Goal: Task Accomplishment & Management: Use online tool/utility

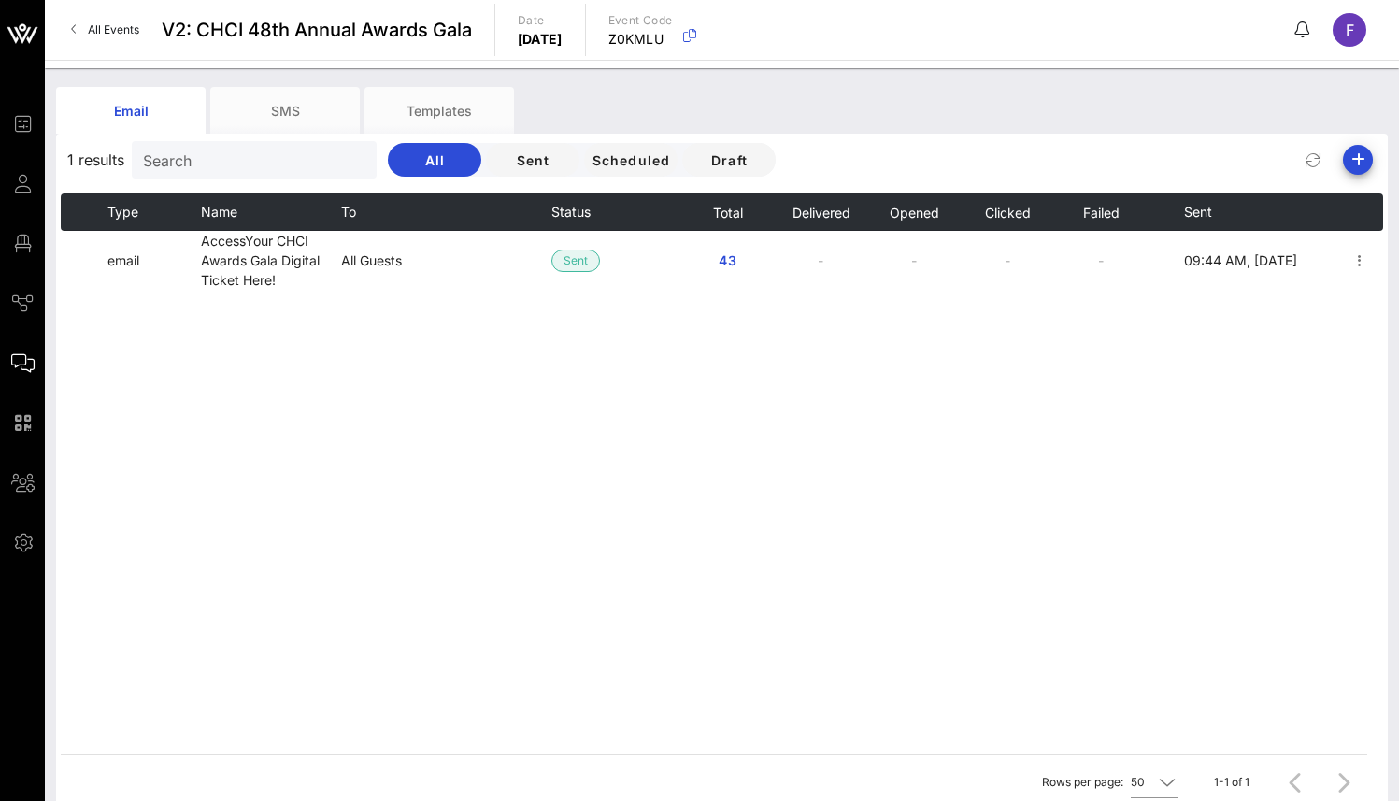
click at [337, 279] on td "AccessYour CHCI Awards Gala Digital Ticket Here!" at bounding box center [271, 260] width 140 height 59
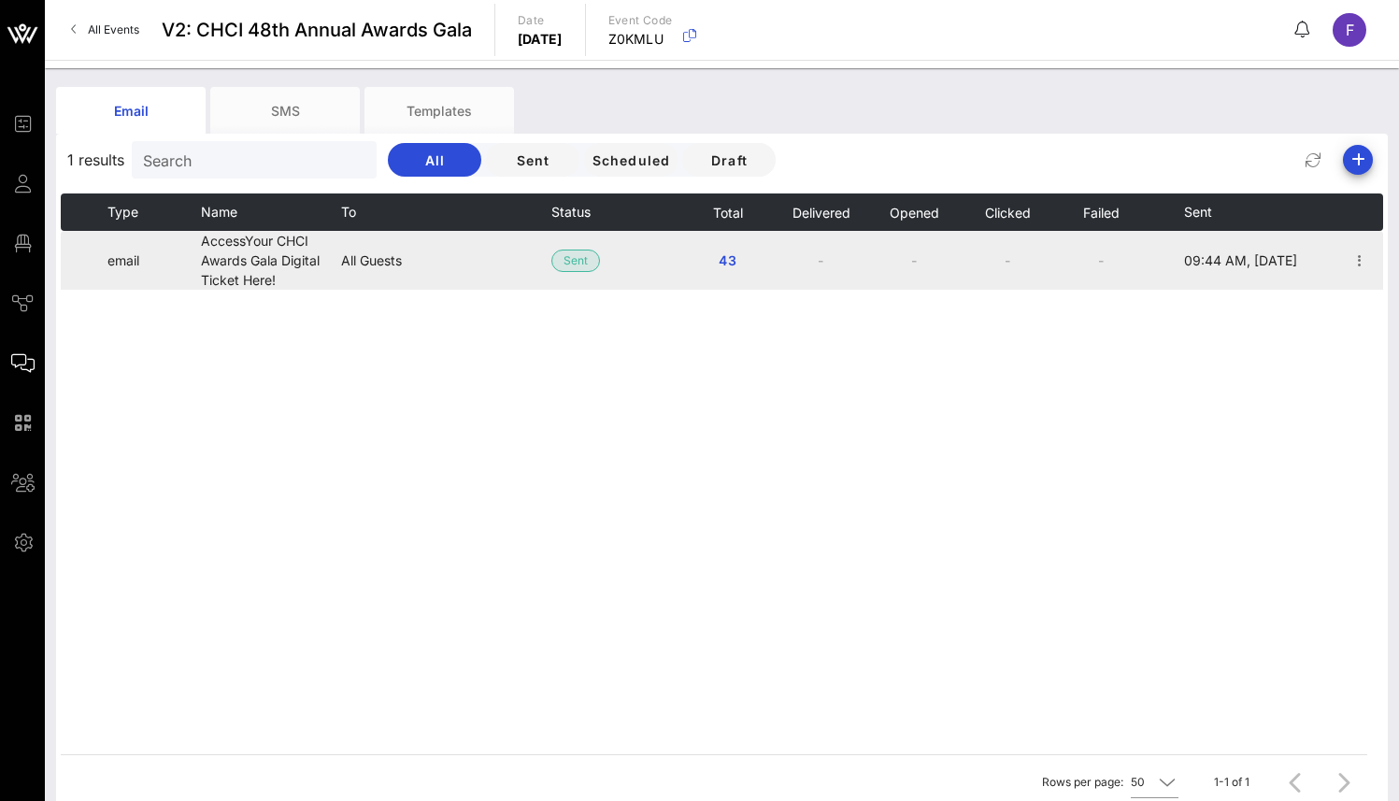
click at [267, 248] on td "AccessYour CHCI Awards Gala Digital Ticket Here!" at bounding box center [271, 260] width 140 height 59
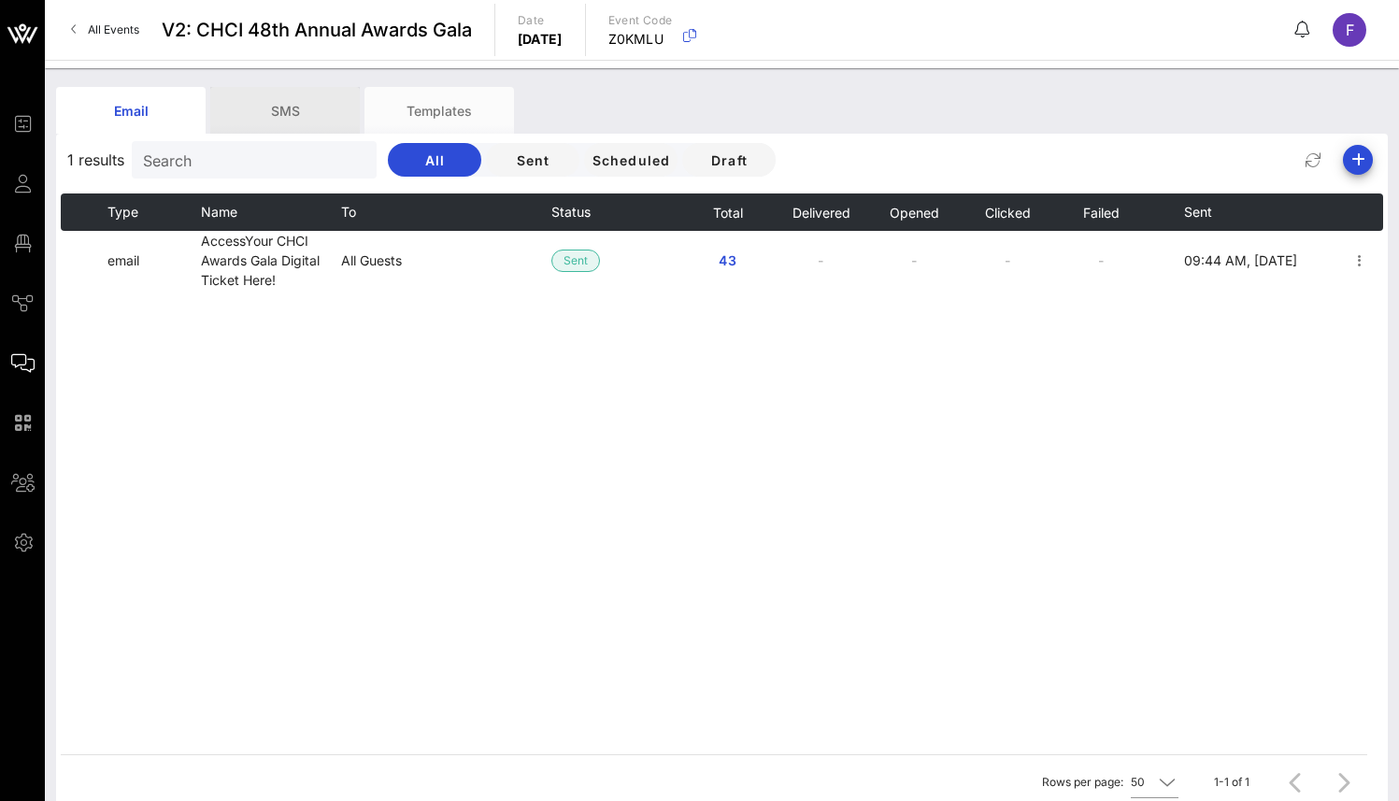
click at [275, 102] on div "SMS" at bounding box center [285, 110] width 150 height 47
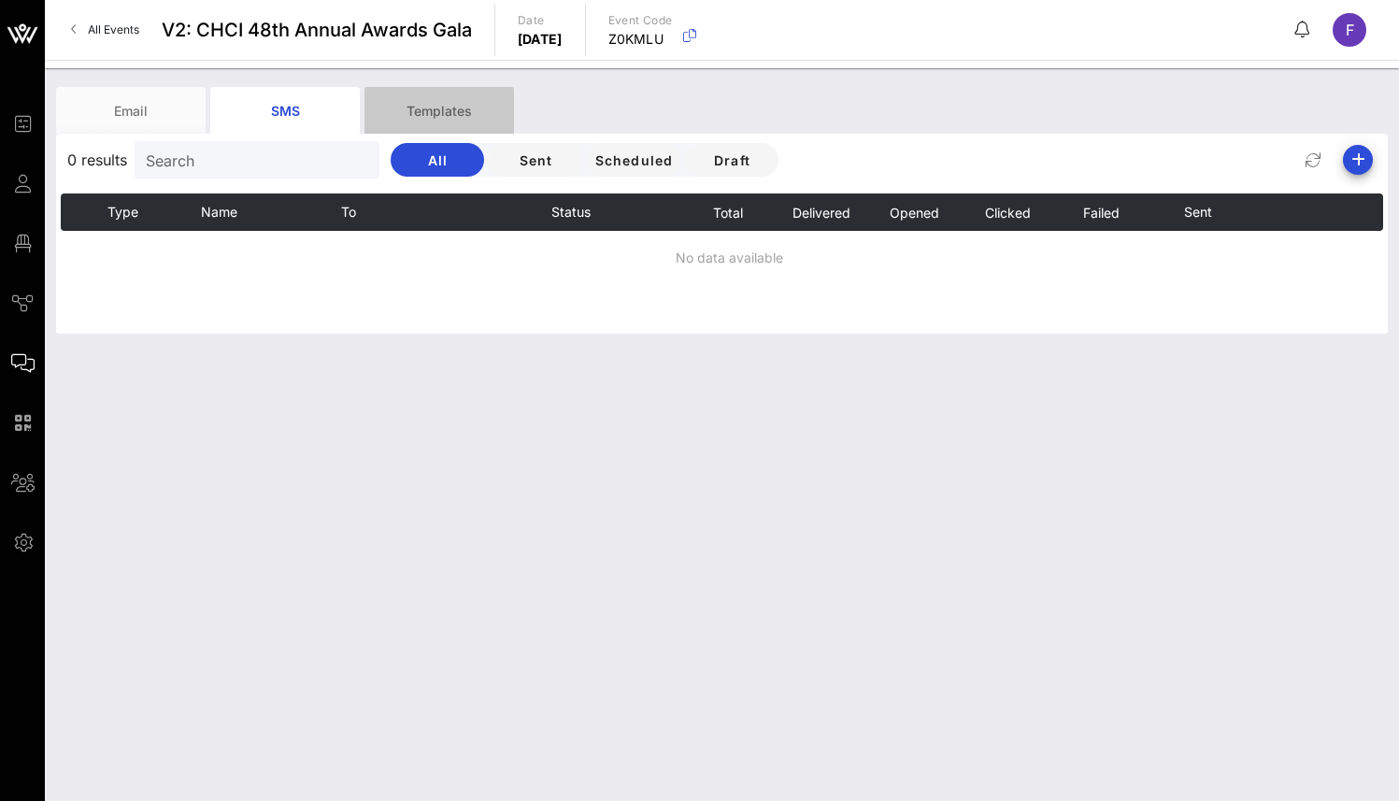
click at [440, 107] on div "Templates" at bounding box center [439, 110] width 150 height 47
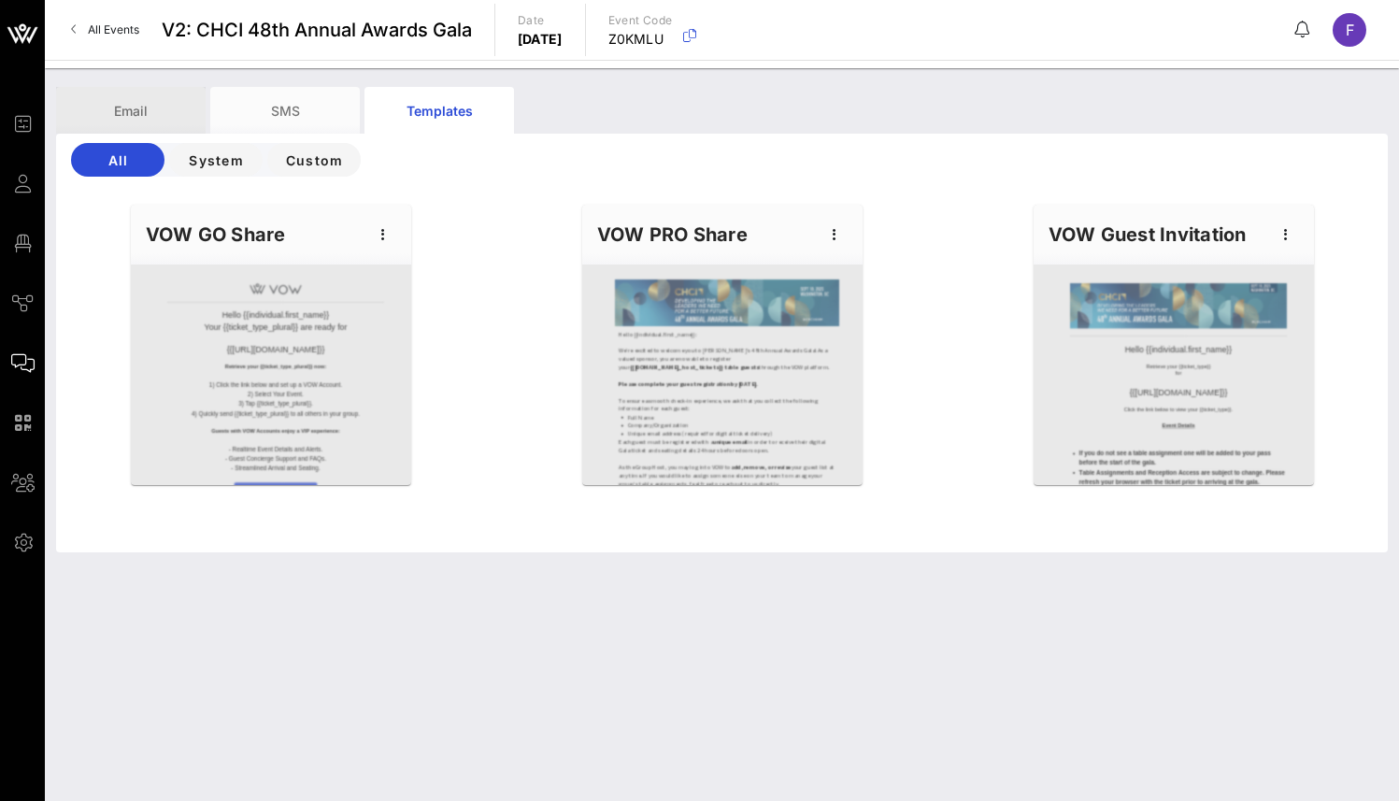
click at [133, 108] on div "Email" at bounding box center [131, 110] width 150 height 47
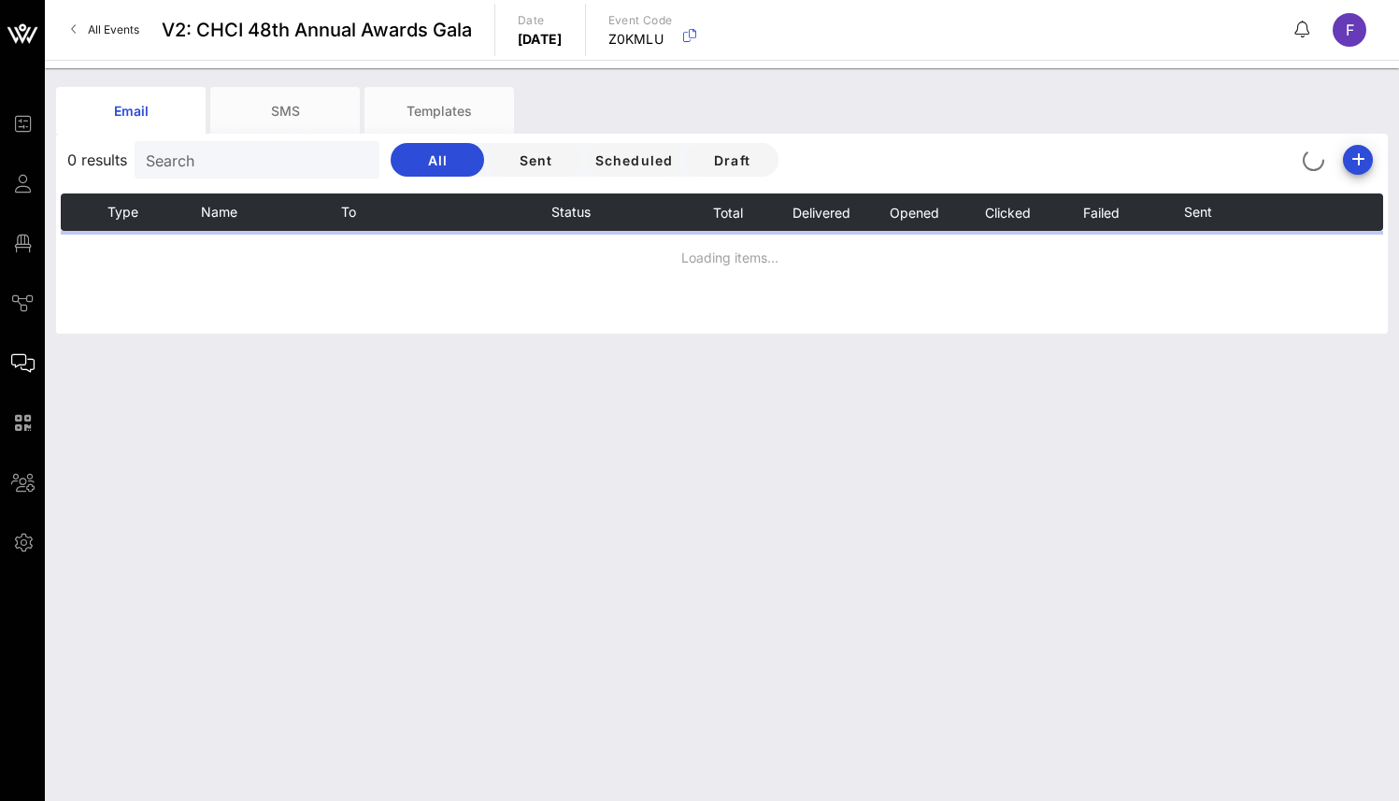
click at [102, 23] on span "All Events" at bounding box center [113, 29] width 51 height 14
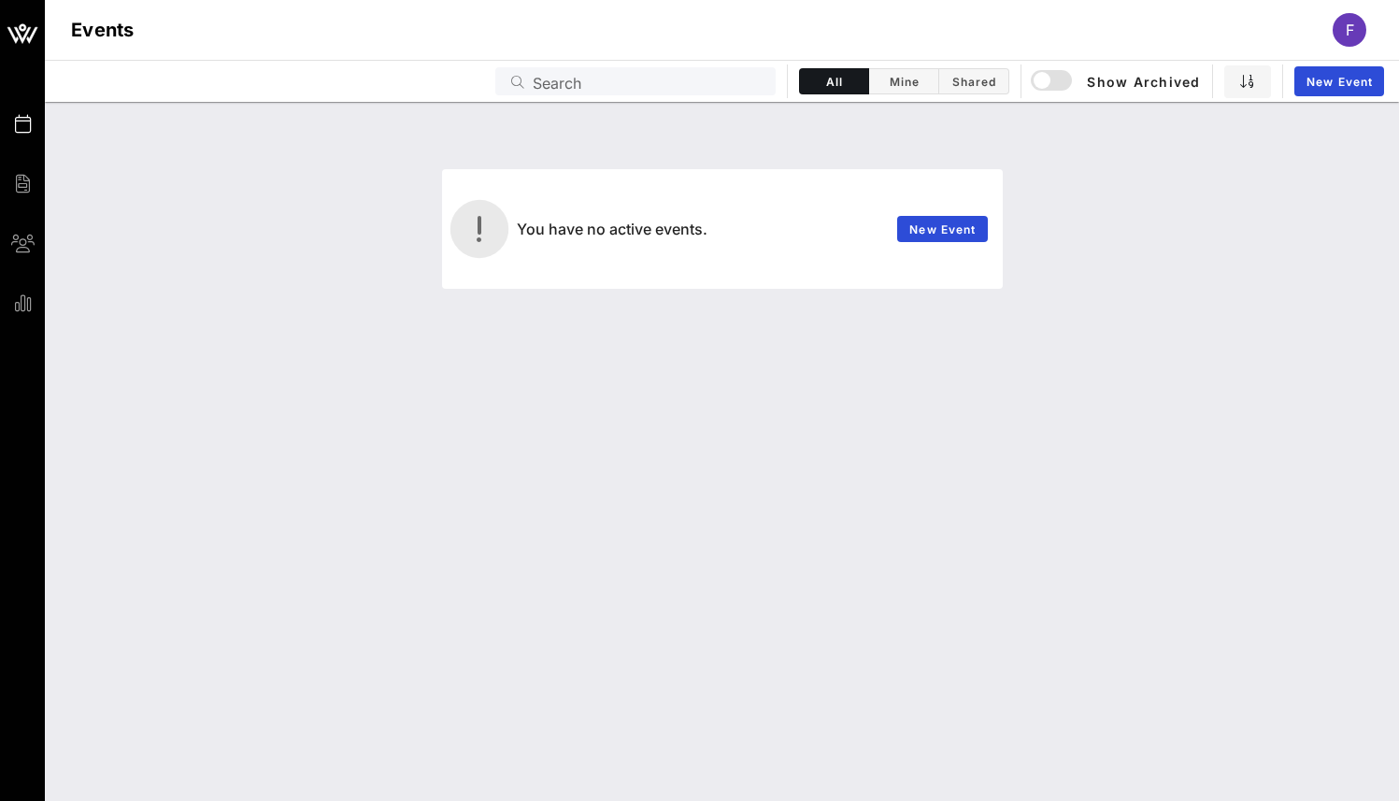
click at [1025, 80] on div "Events Search All Mine Shared Show Archived New Event" at bounding box center [722, 81] width 1354 height 42
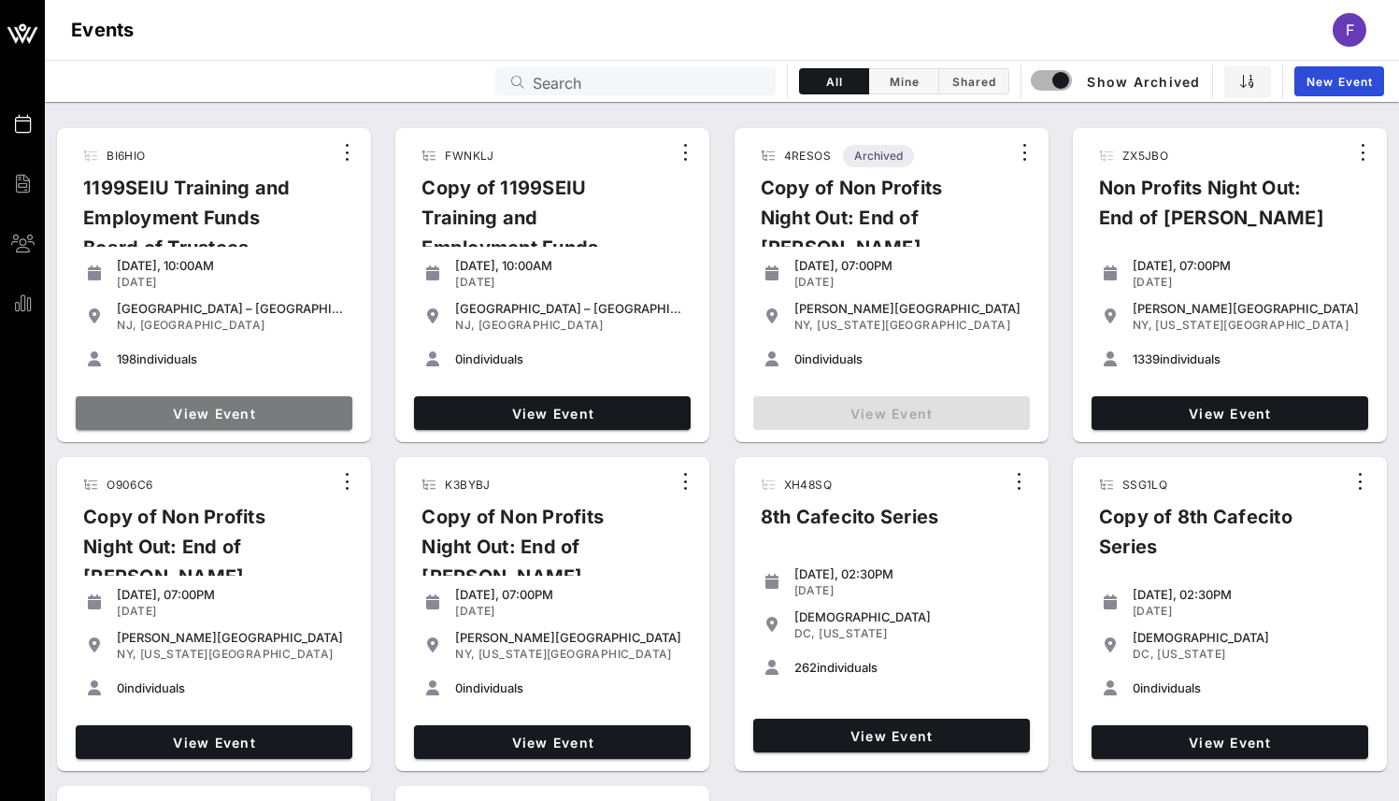
click at [235, 417] on span "View Event" at bounding box center [214, 414] width 262 height 16
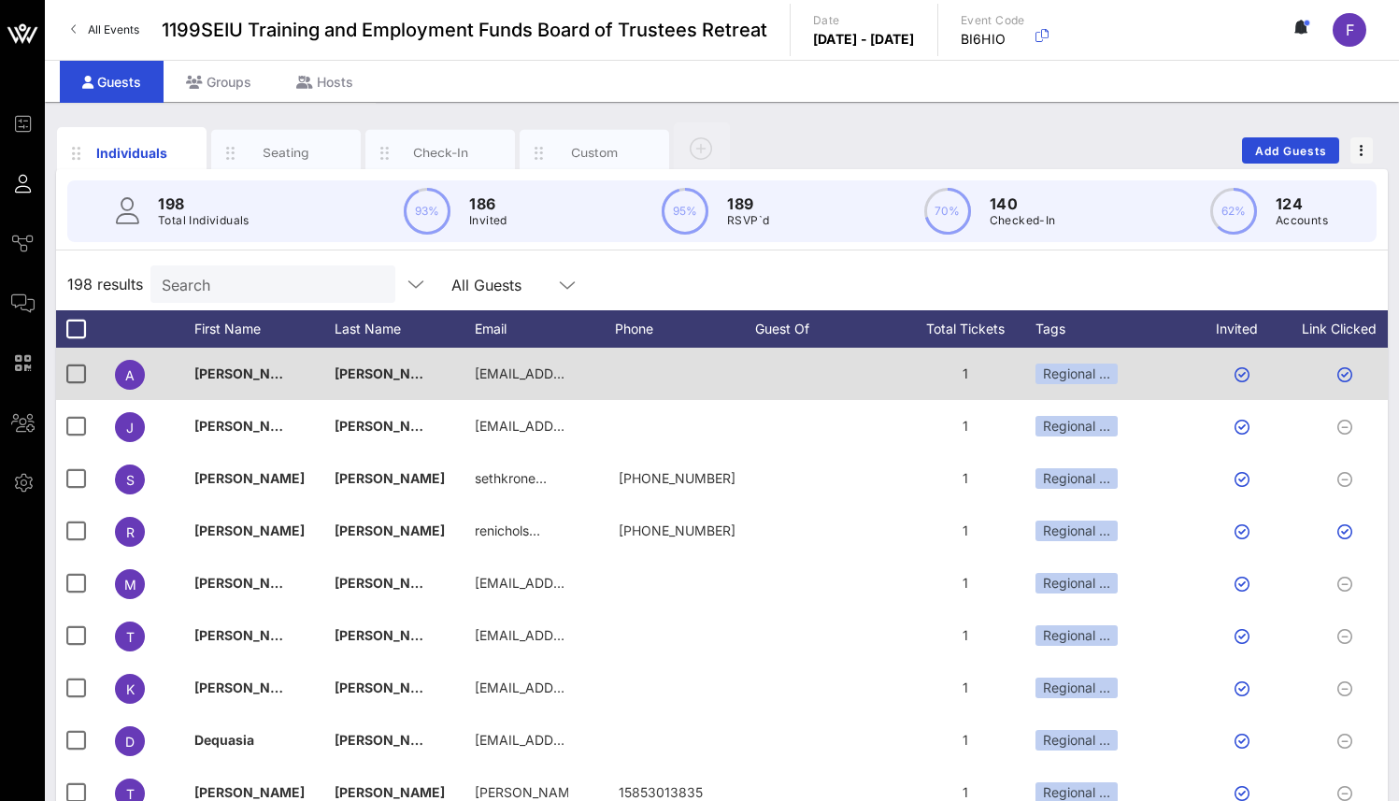
click at [307, 376] on div "[PERSON_NAME]" at bounding box center [264, 385] width 140 height 74
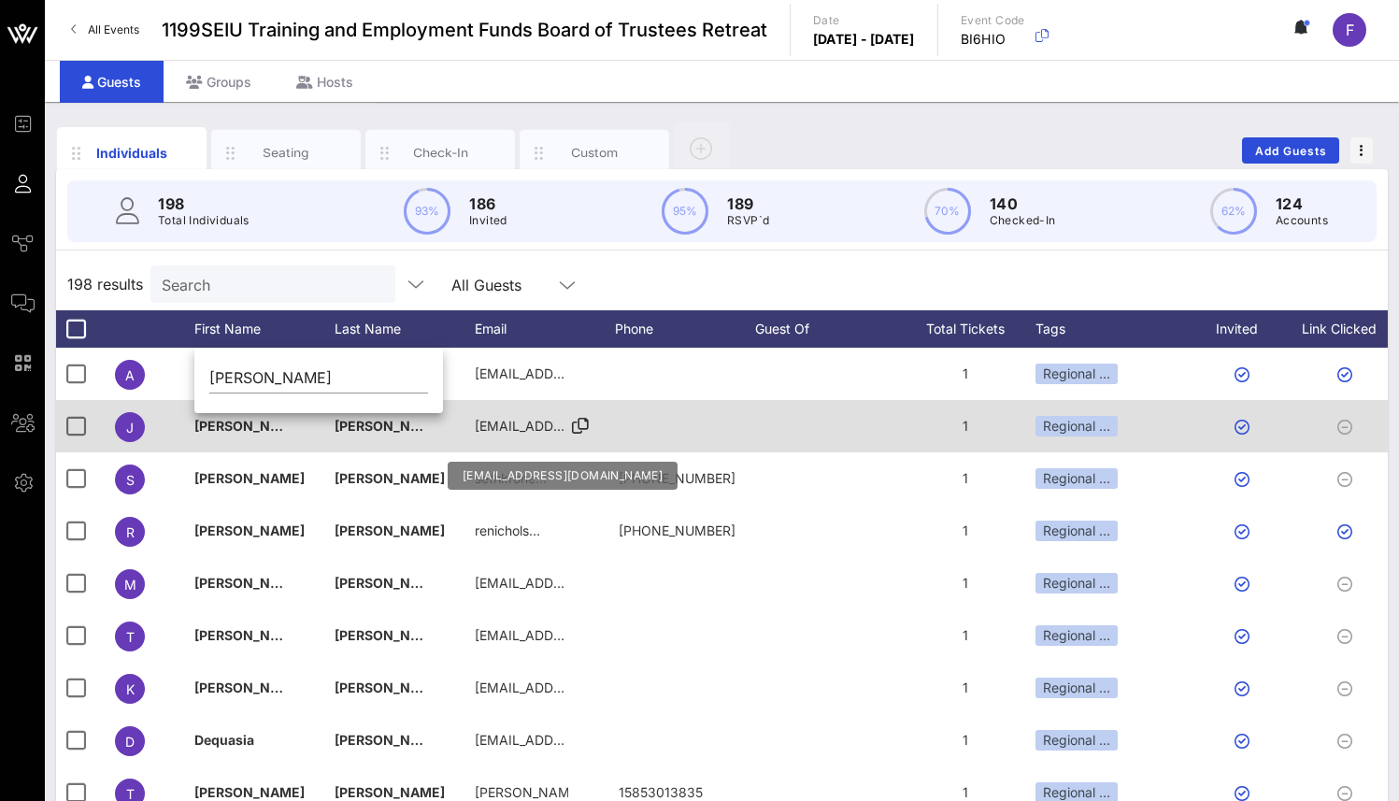
click at [563, 403] on div "[EMAIL_ADDRESS][DOMAIN_NAME]" at bounding box center [521, 426] width 93 height 52
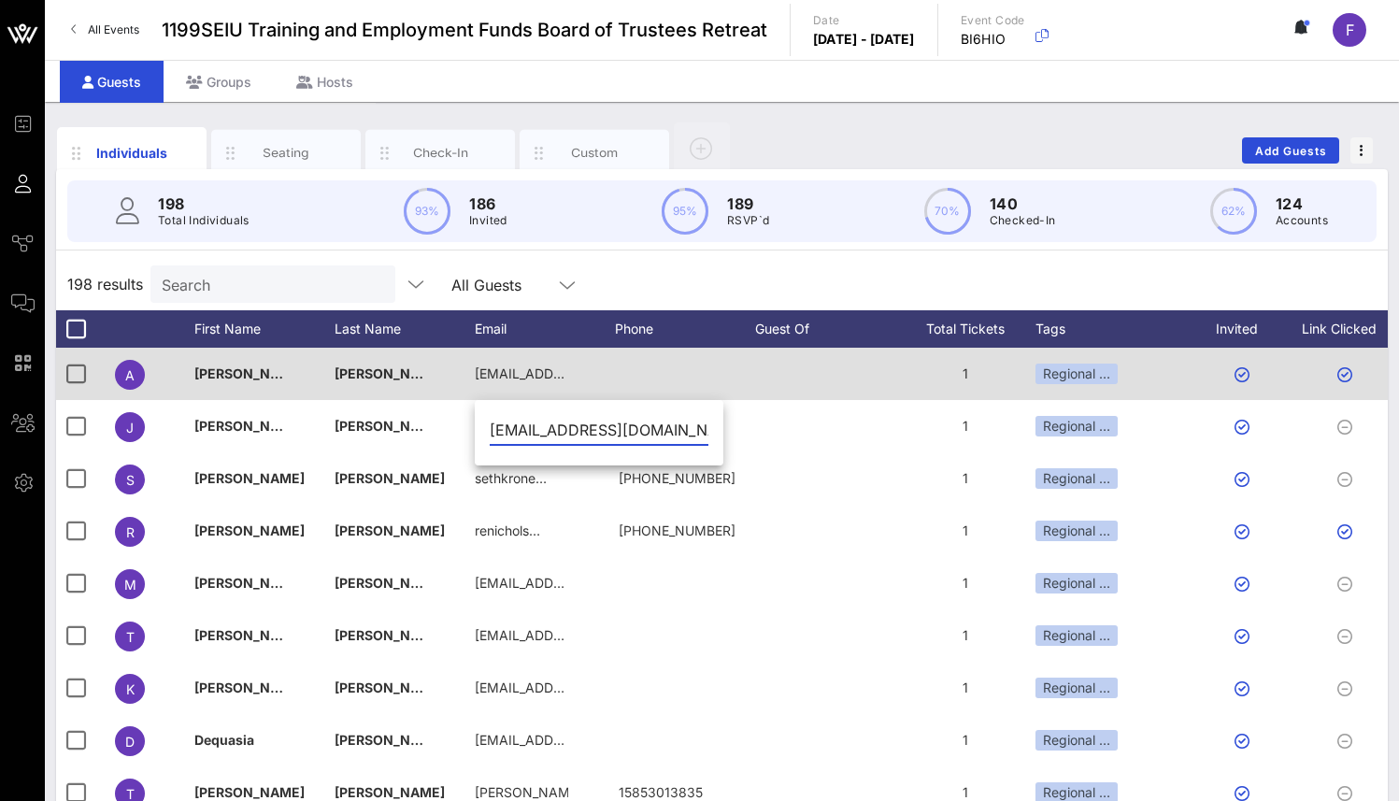
scroll to position [0, 36]
click at [721, 372] on div at bounding box center [685, 374] width 140 height 52
click at [141, 369] on div "A" at bounding box center [130, 375] width 30 height 30
click at [137, 373] on div "A" at bounding box center [130, 375] width 30 height 30
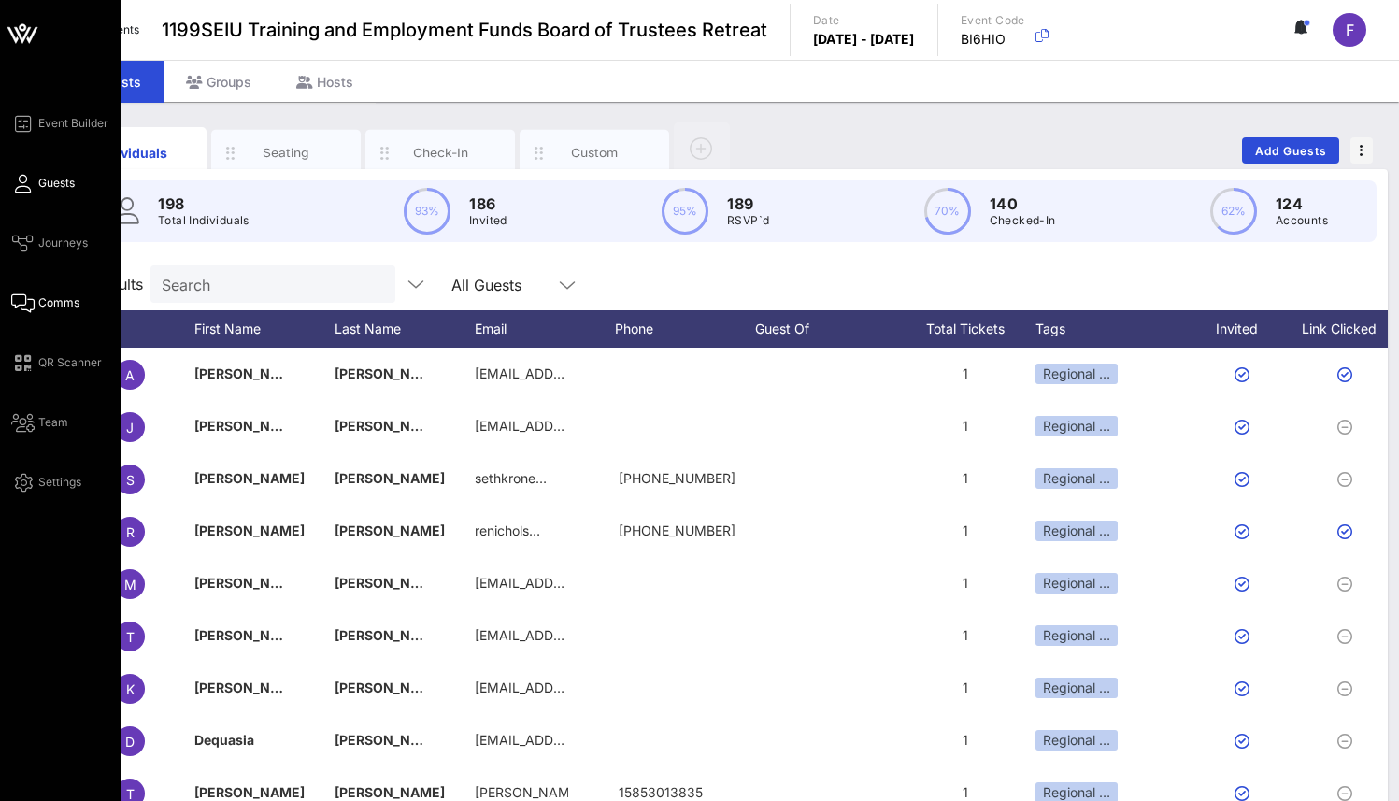
click at [51, 296] on span "Comms" at bounding box center [58, 302] width 41 height 17
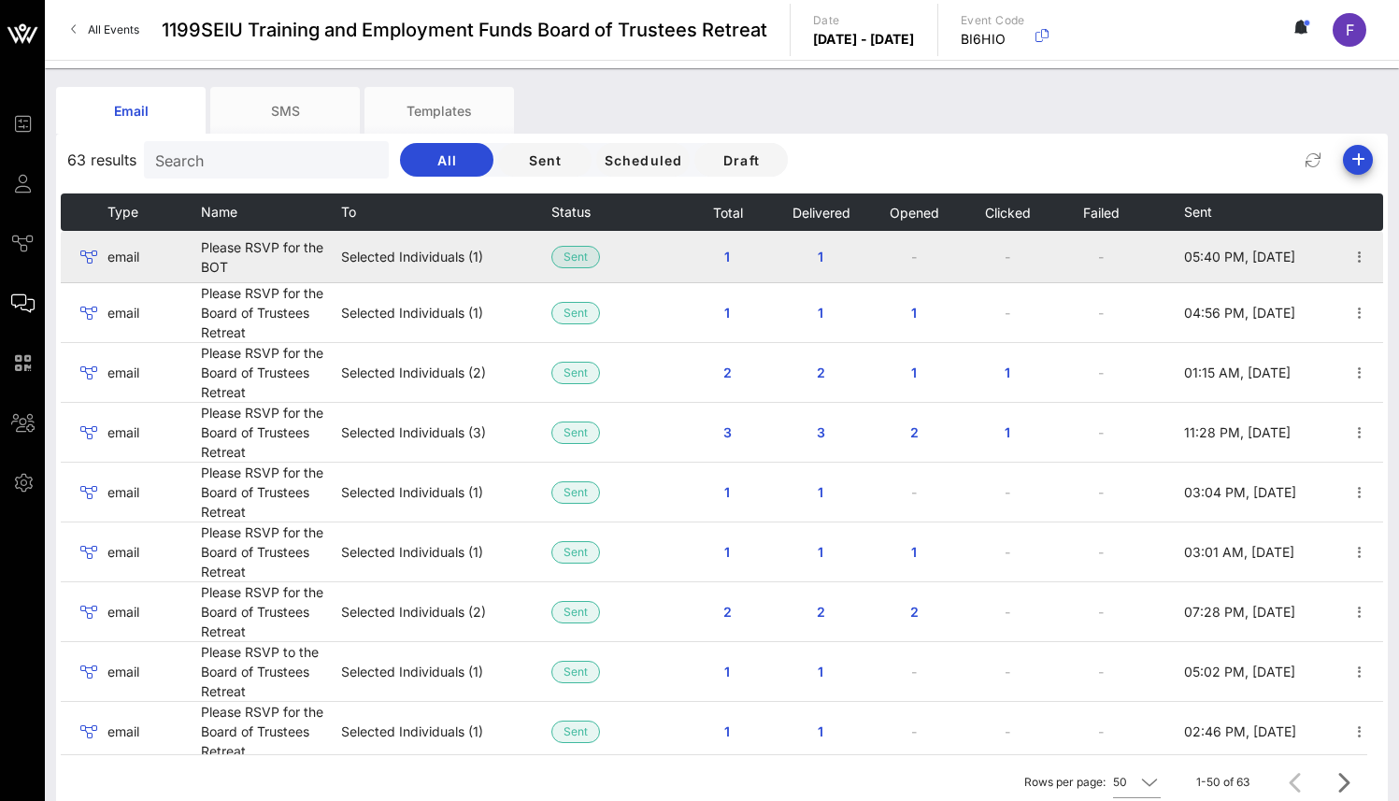
click at [265, 260] on td "Please RSVP for the BOT" at bounding box center [271, 257] width 140 height 52
click at [296, 254] on td "Please RSVP for the BOT" at bounding box center [271, 257] width 140 height 52
drag, startPoint x: 296, startPoint y: 254, endPoint x: 319, endPoint y: 254, distance: 22.4
click at [296, 253] on td "Please RSVP for the BOT" at bounding box center [271, 257] width 140 height 52
click at [487, 256] on td "Selected Individuals (1)" at bounding box center [446, 257] width 210 height 52
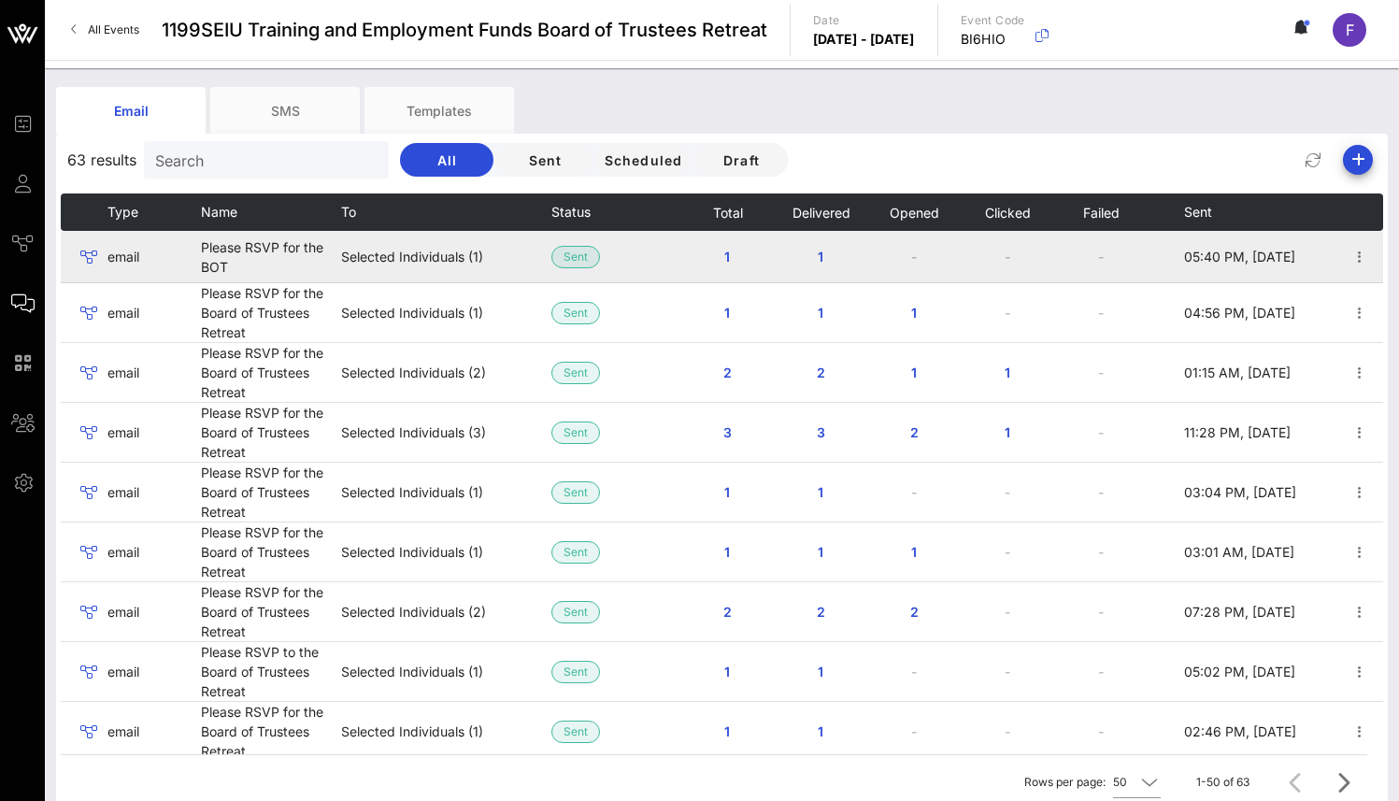
click at [103, 256] on td at bounding box center [84, 257] width 47 height 52
click at [1349, 256] on icon "button" at bounding box center [1359, 257] width 22 height 22
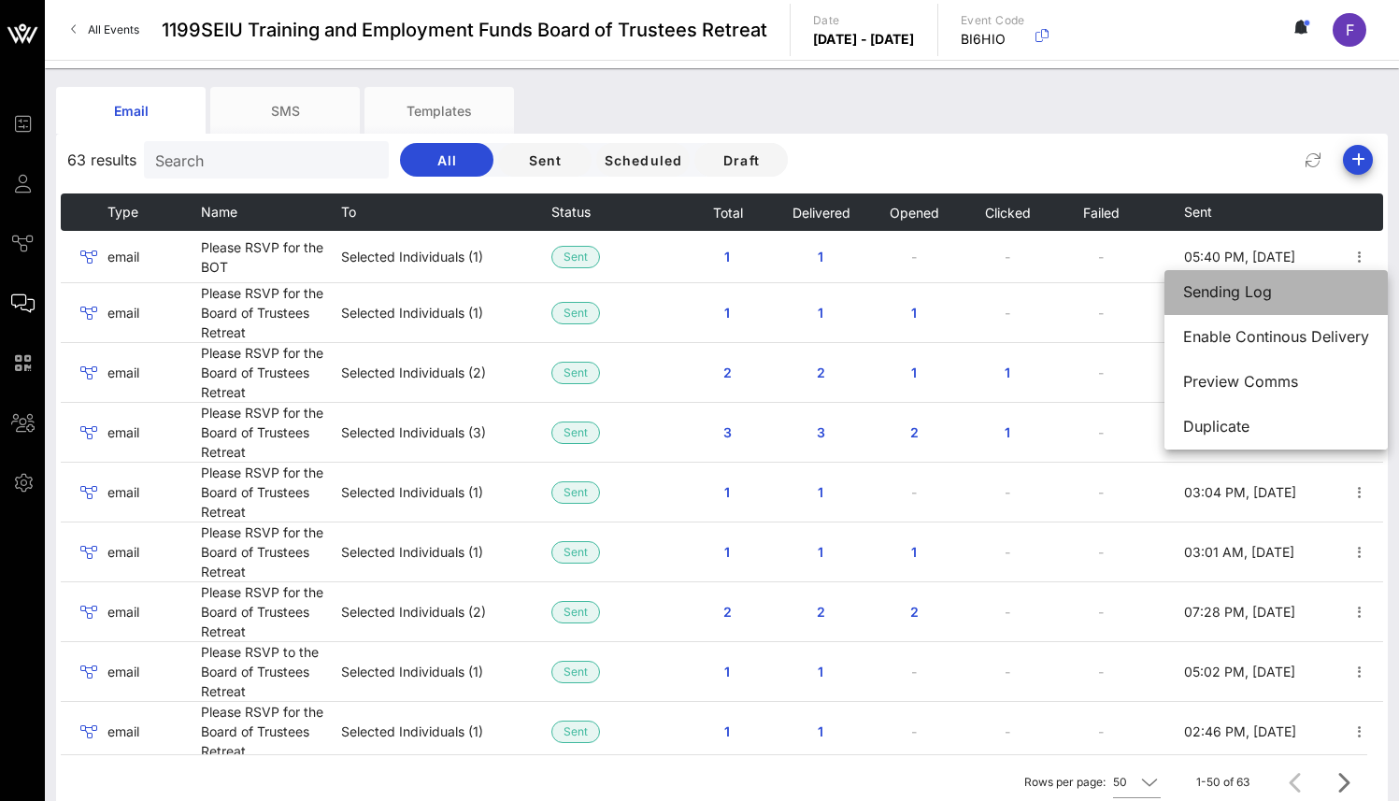
click at [1315, 285] on div "Sending Log" at bounding box center [1276, 292] width 186 height 18
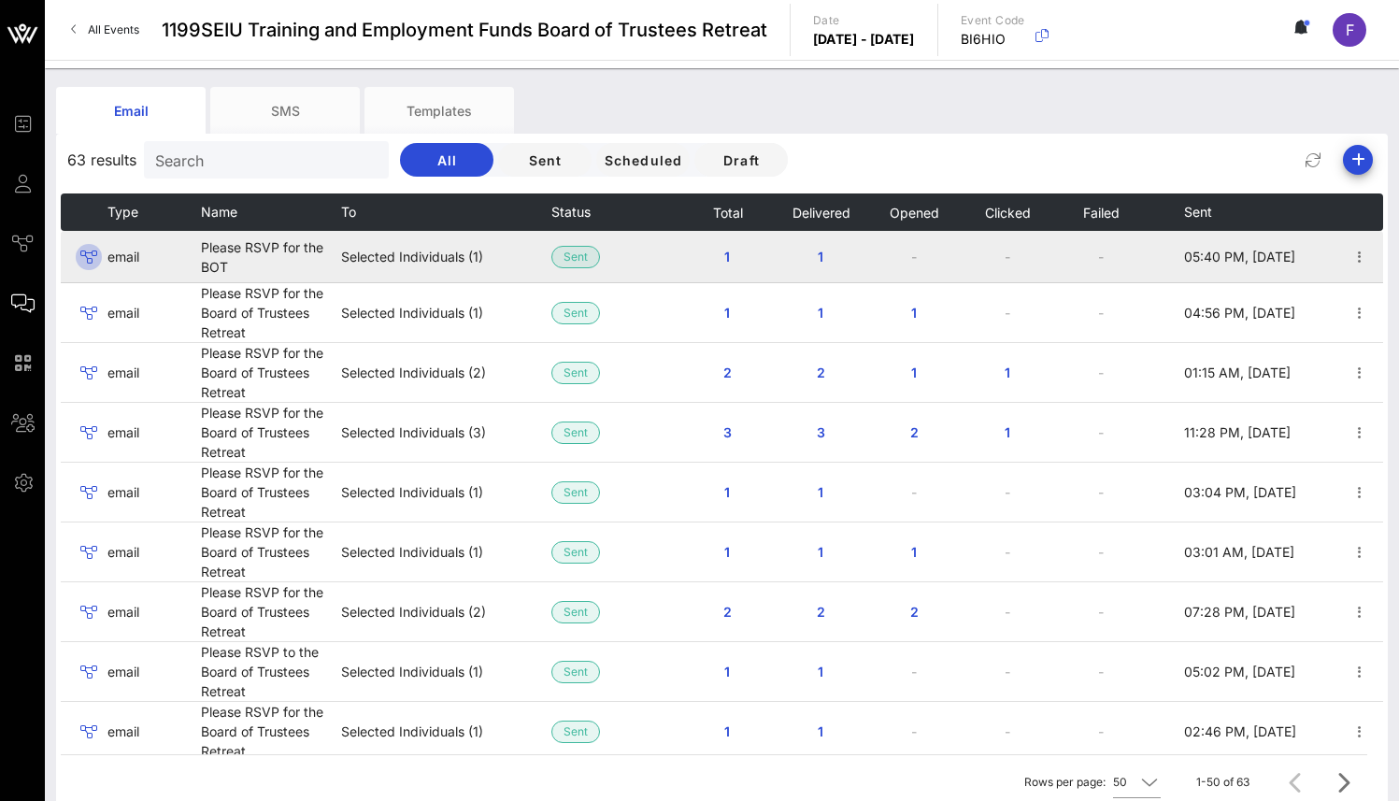
click at [99, 251] on icon at bounding box center [89, 257] width 22 height 22
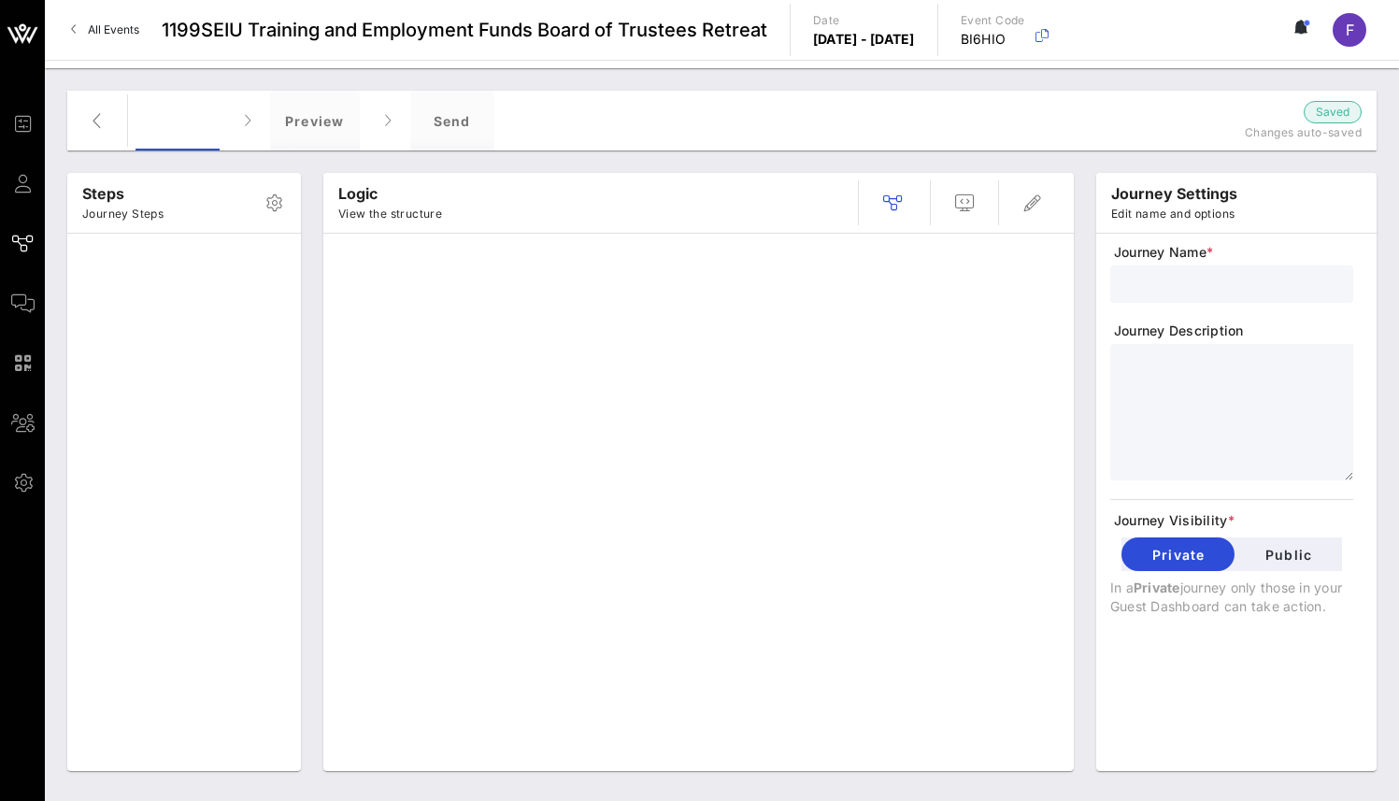
type input "General BOT"
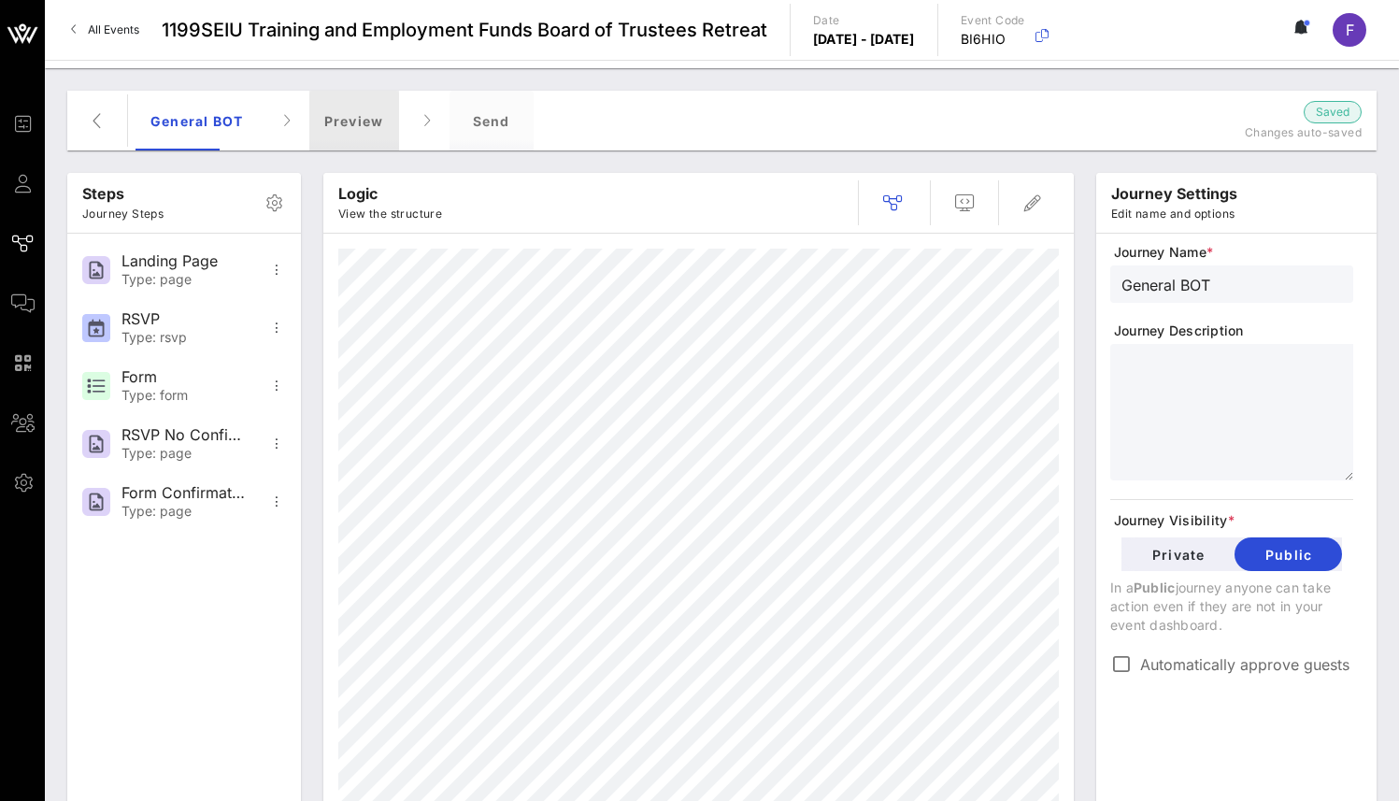
click at [361, 130] on div "Preview" at bounding box center [354, 121] width 90 height 60
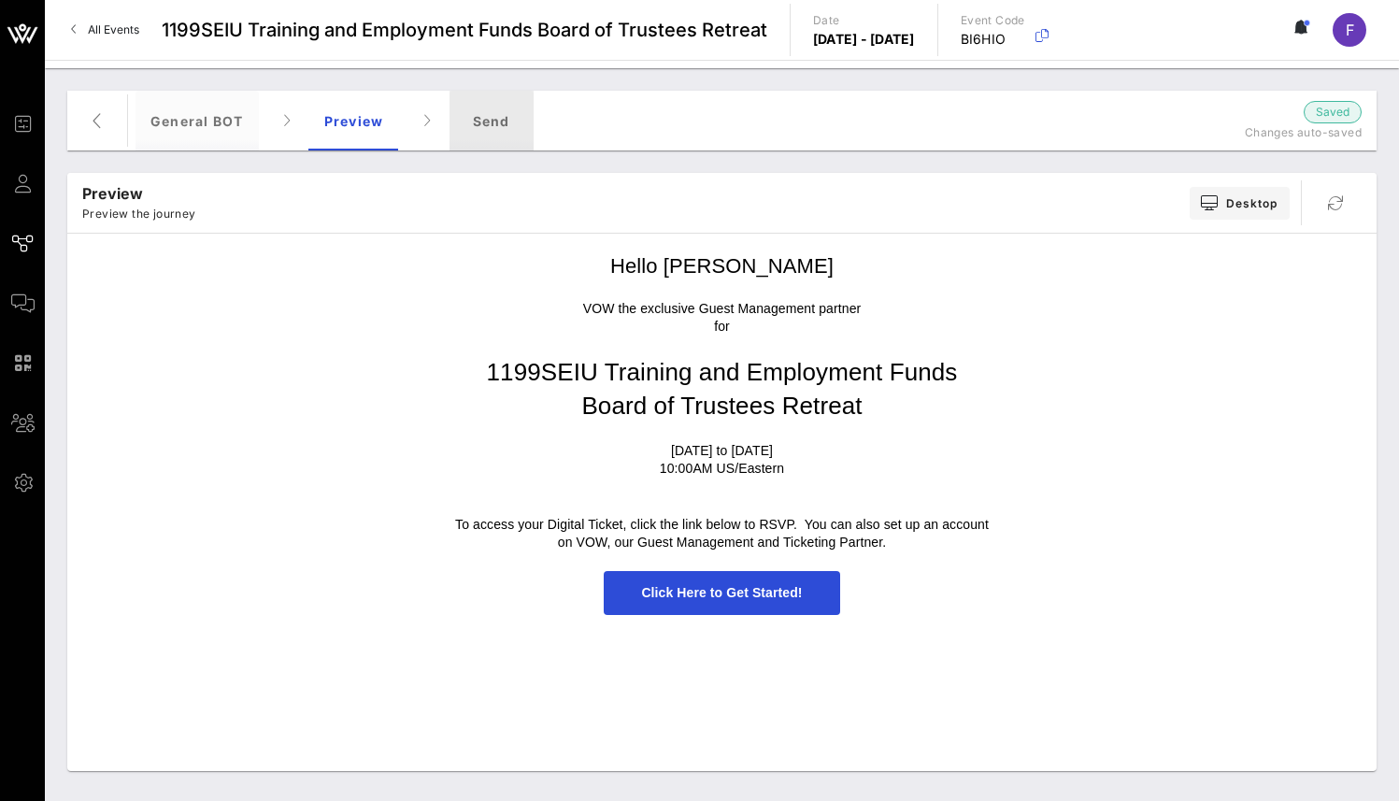
click at [488, 124] on div "Send" at bounding box center [491, 121] width 84 height 60
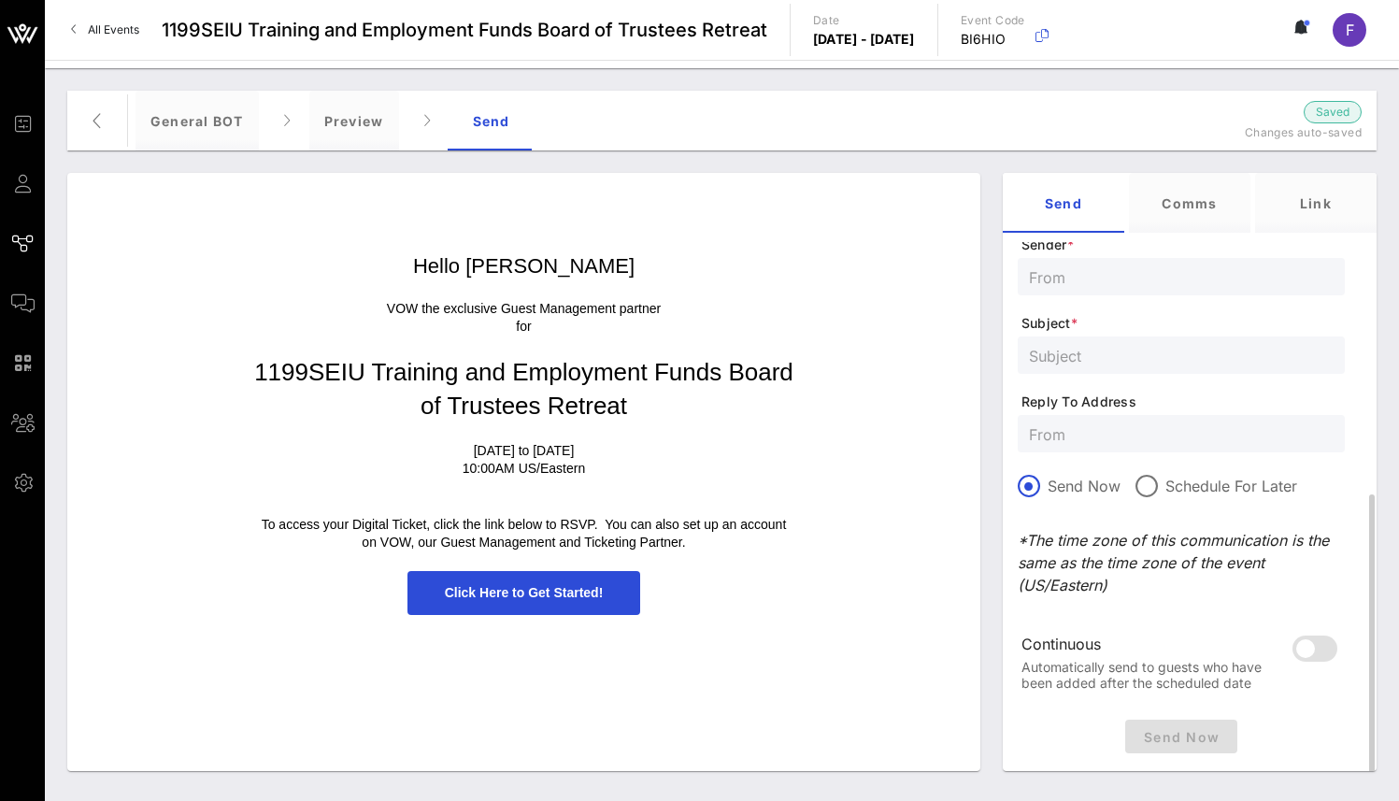
scroll to position [335, 0]
